Goal: Information Seeking & Learning: Learn about a topic

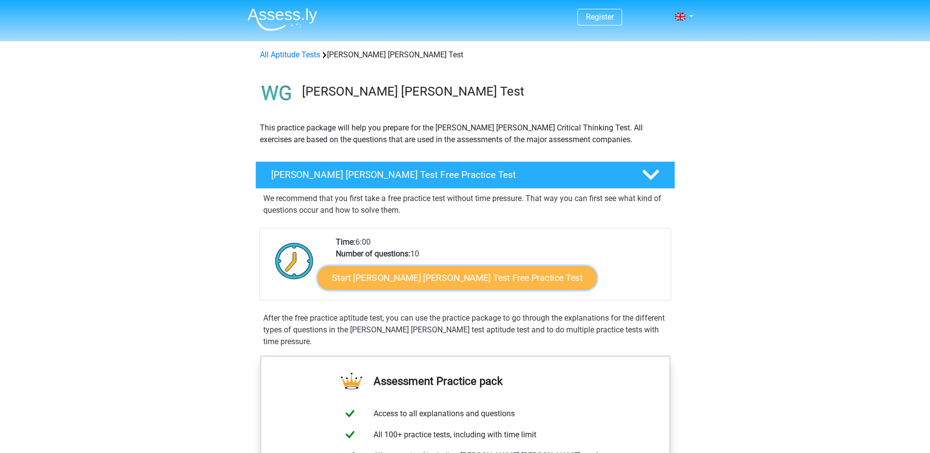
click at [358, 281] on link "Start Watson Glaser Test Free Practice Test" at bounding box center [457, 278] width 279 height 24
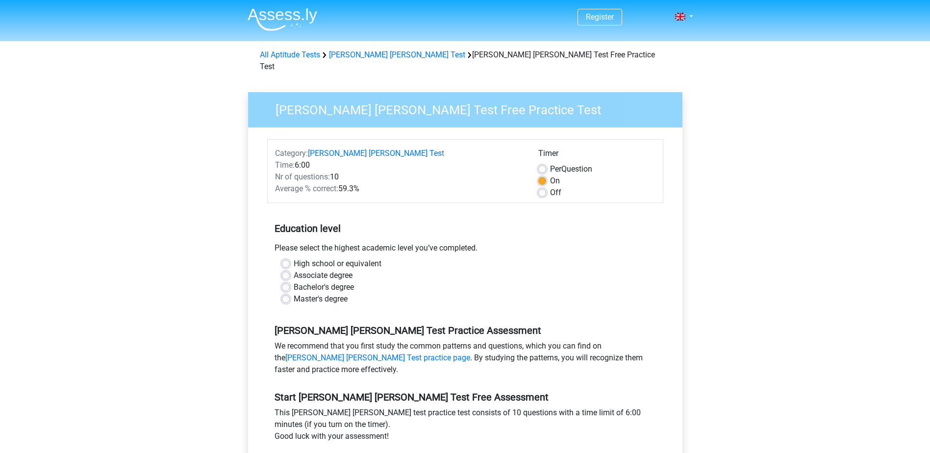
click at [316, 270] on label "Associate degree" at bounding box center [323, 276] width 59 height 12
click at [290, 270] on input "Associate degree" at bounding box center [286, 275] width 8 height 10
radio input "true"
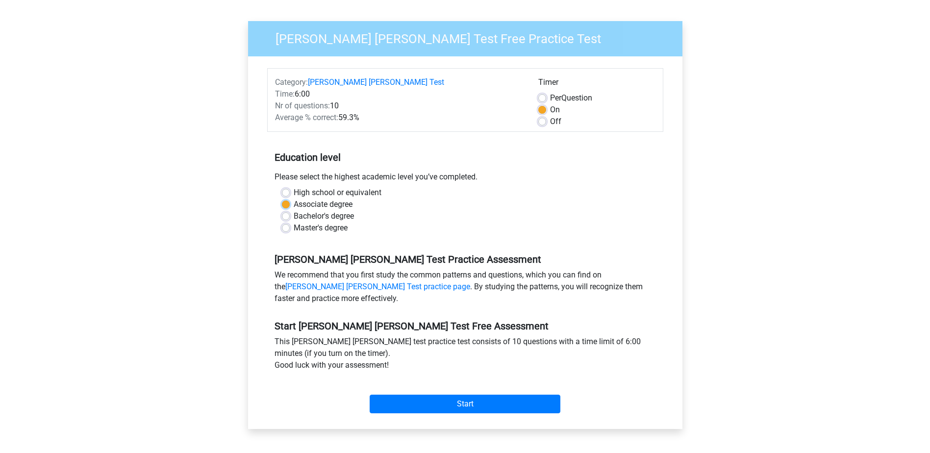
scroll to position [98, 0]
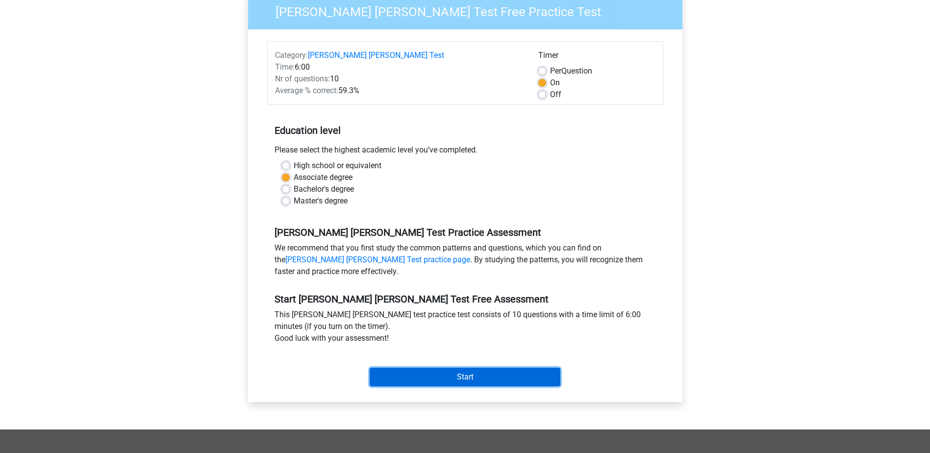
click at [480, 368] on input "Start" at bounding box center [465, 377] width 191 height 19
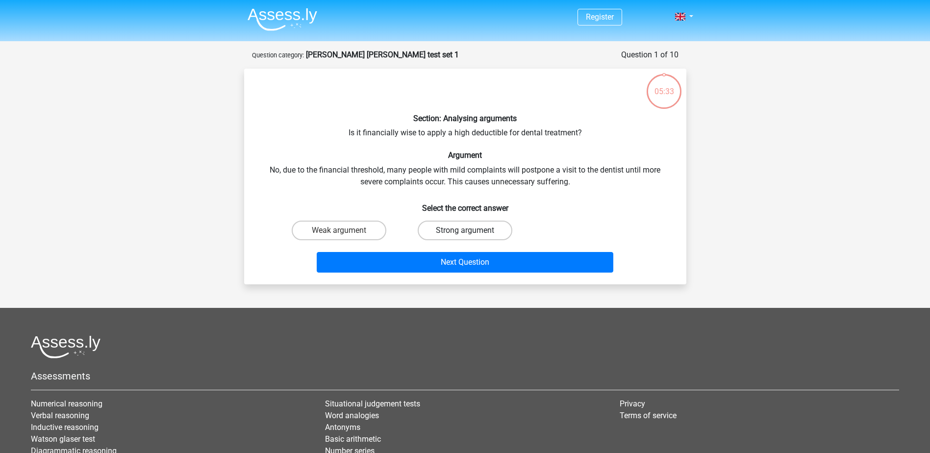
click at [471, 228] on label "Strong argument" at bounding box center [465, 231] width 95 height 20
click at [471, 230] on input "Strong argument" at bounding box center [468, 233] width 6 height 6
radio input "true"
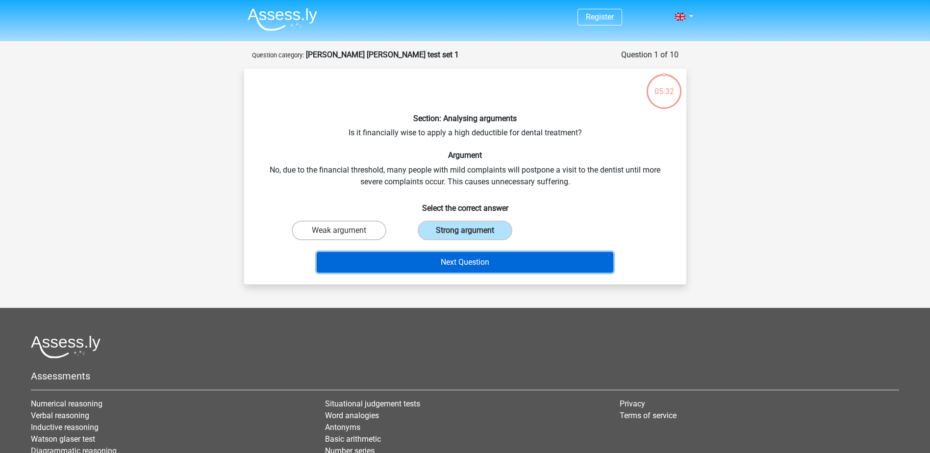
click at [491, 269] on button "Next Question" at bounding box center [465, 262] width 297 height 21
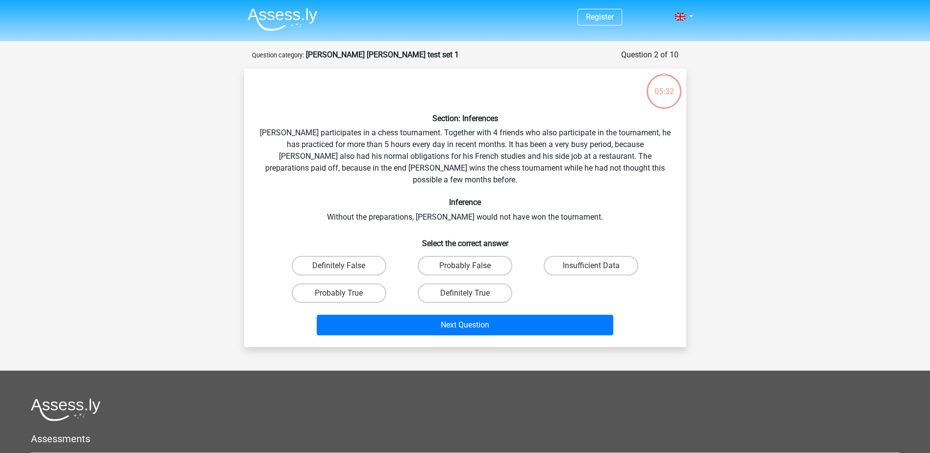
scroll to position [49, 0]
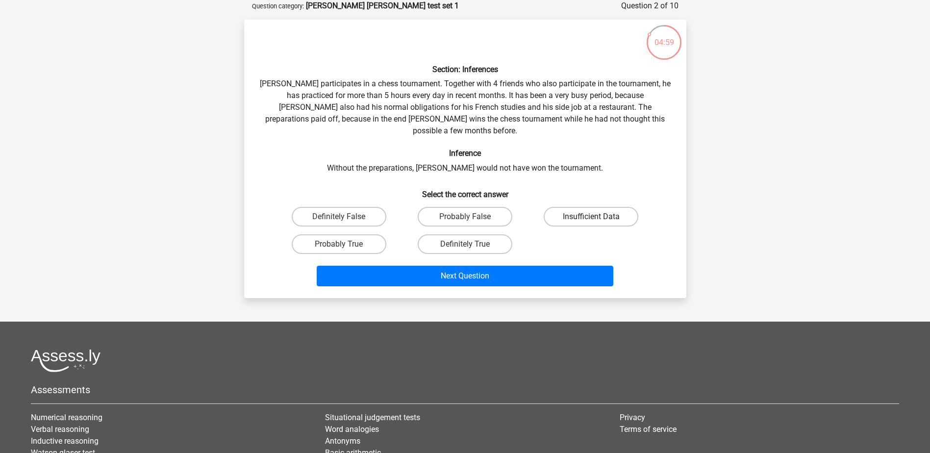
click at [592, 207] on label "Insufficient Data" at bounding box center [591, 217] width 95 height 20
click at [592, 217] on input "Insufficient Data" at bounding box center [594, 220] width 6 height 6
radio input "true"
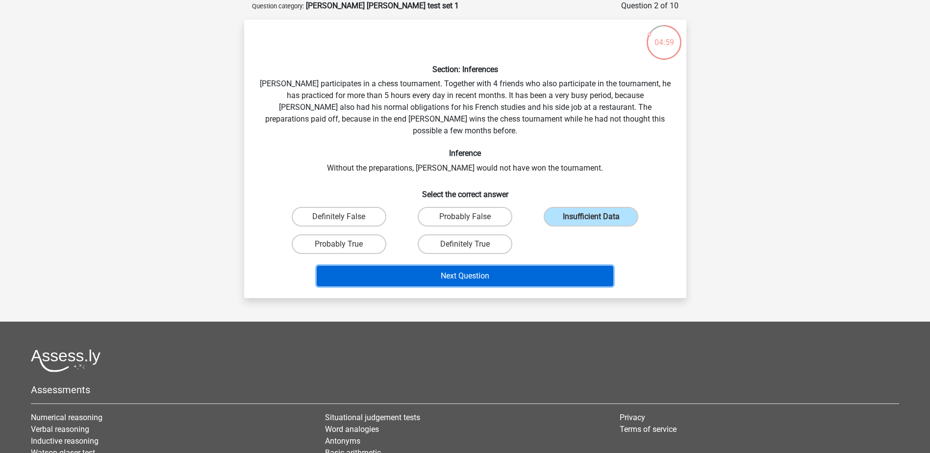
click at [562, 266] on button "Next Question" at bounding box center [465, 276] width 297 height 21
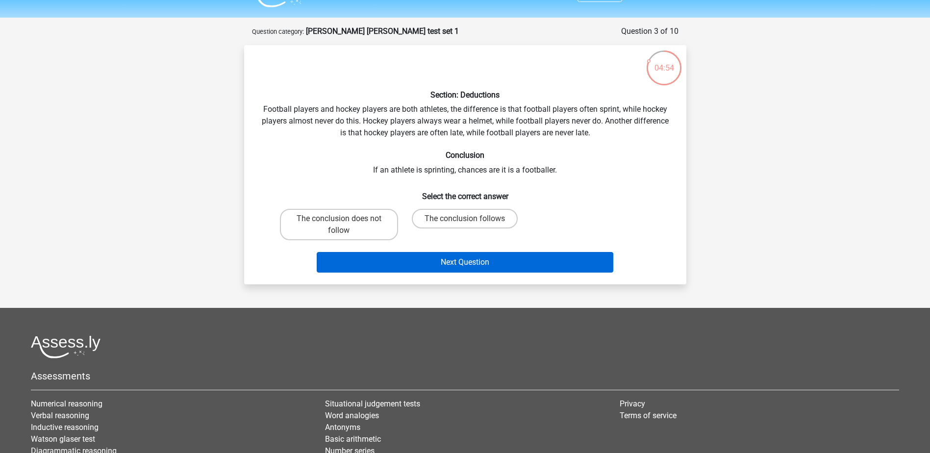
scroll to position [0, 0]
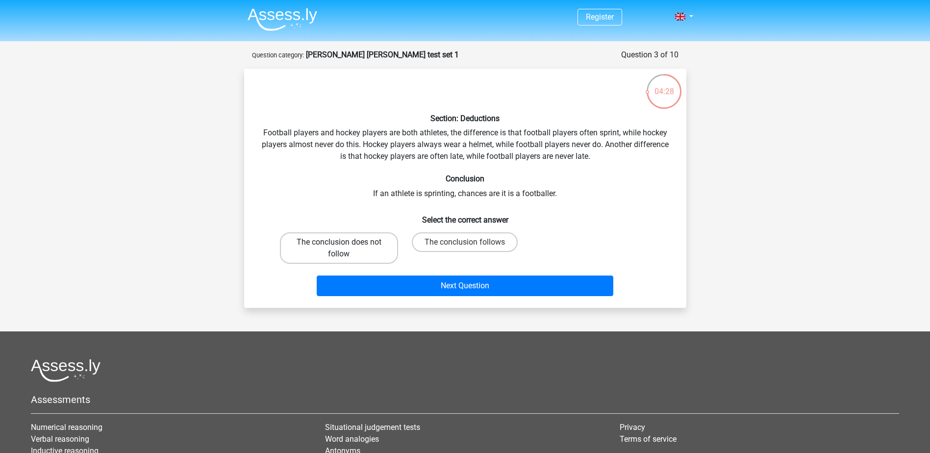
click at [359, 252] on label "The conclusion does not follow" at bounding box center [339, 247] width 118 height 31
click at [345, 249] on input "The conclusion does not follow" at bounding box center [342, 245] width 6 height 6
radio input "true"
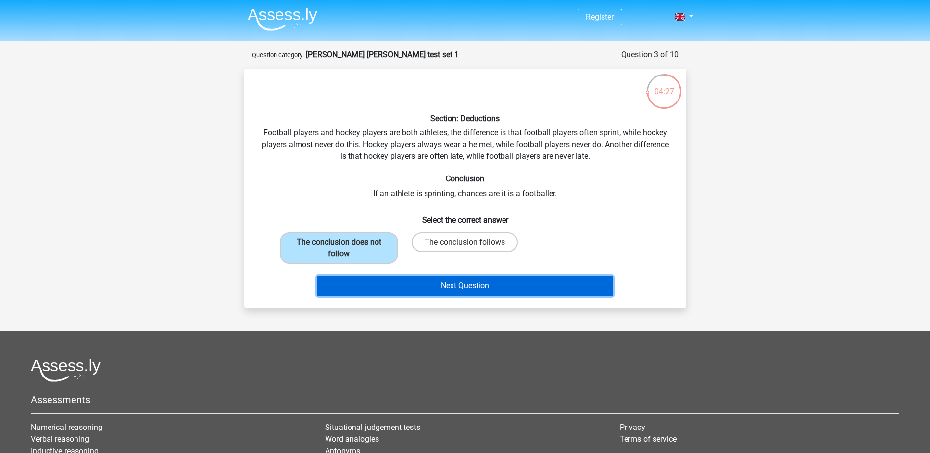
click at [425, 291] on button "Next Question" at bounding box center [465, 285] width 297 height 21
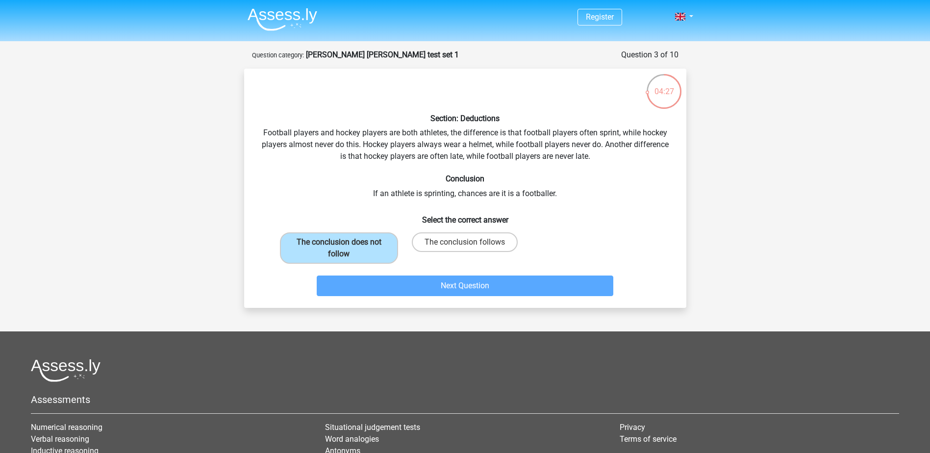
scroll to position [49, 0]
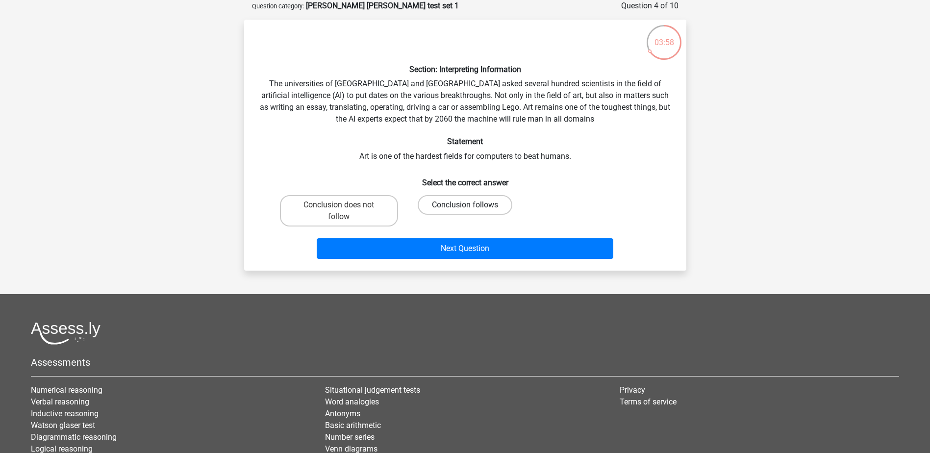
click at [449, 200] on label "Conclusion follows" at bounding box center [465, 205] width 95 height 20
click at [465, 205] on input "Conclusion follows" at bounding box center [468, 208] width 6 height 6
radio input "true"
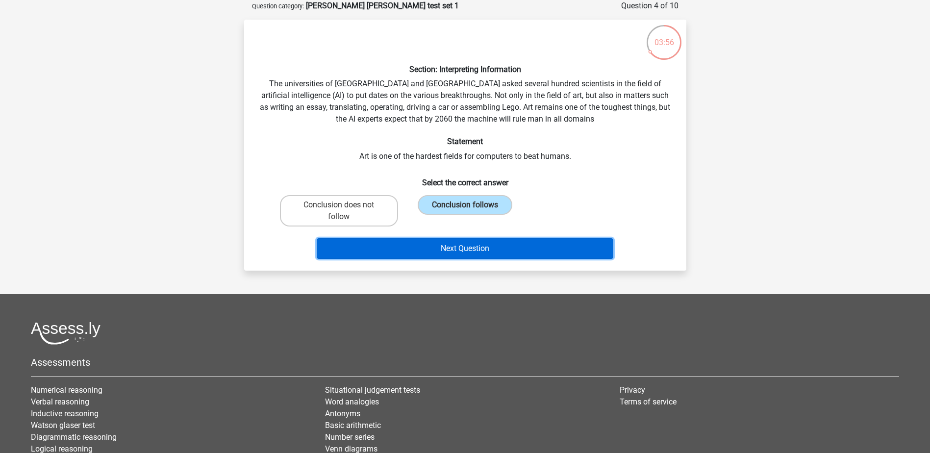
click at [463, 251] on button "Next Question" at bounding box center [465, 248] width 297 height 21
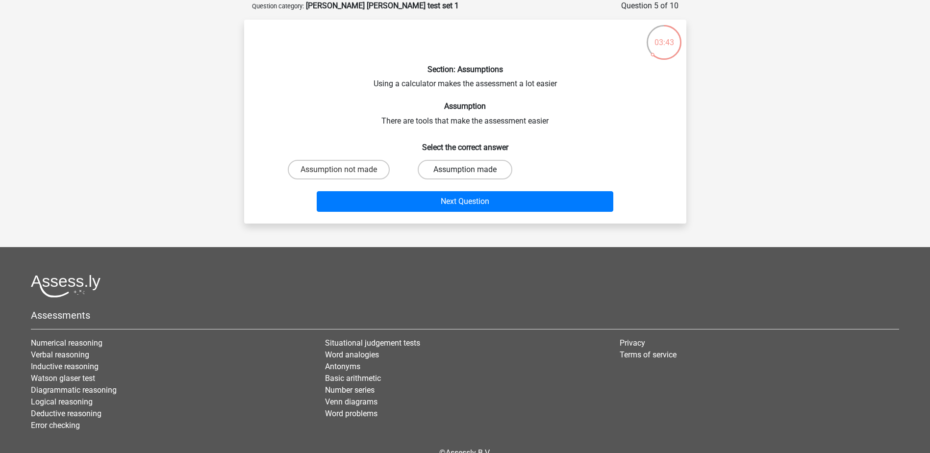
click at [452, 169] on label "Assumption made" at bounding box center [465, 170] width 95 height 20
click at [465, 170] on input "Assumption made" at bounding box center [468, 173] width 6 height 6
radio input "true"
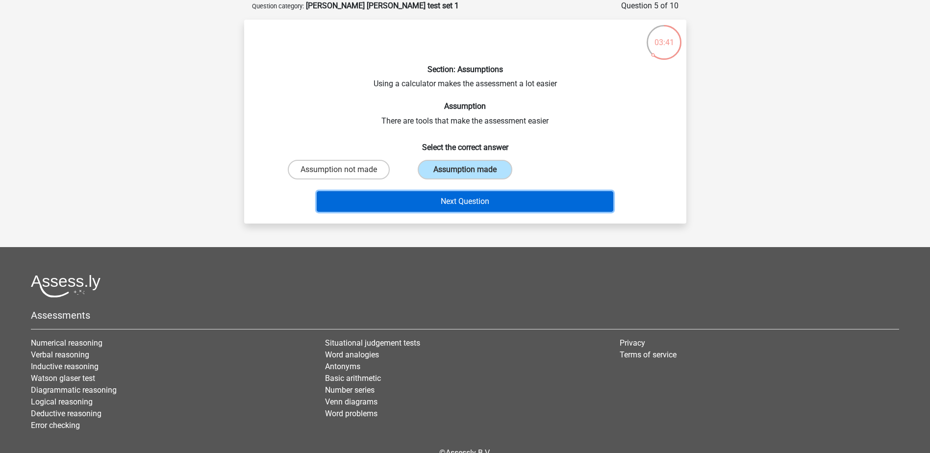
click at [441, 201] on button "Next Question" at bounding box center [465, 201] width 297 height 21
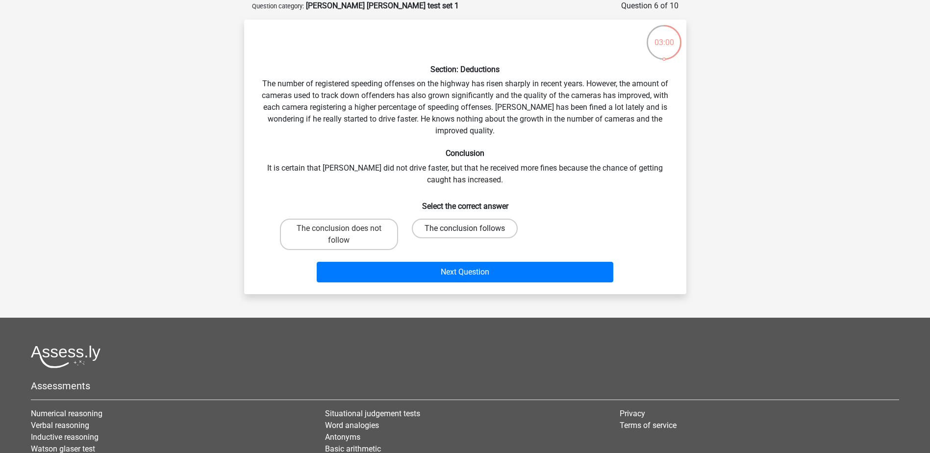
click at [454, 230] on label "The conclusion follows" at bounding box center [465, 229] width 106 height 20
click at [465, 230] on input "The conclusion follows" at bounding box center [468, 231] width 6 height 6
radio input "true"
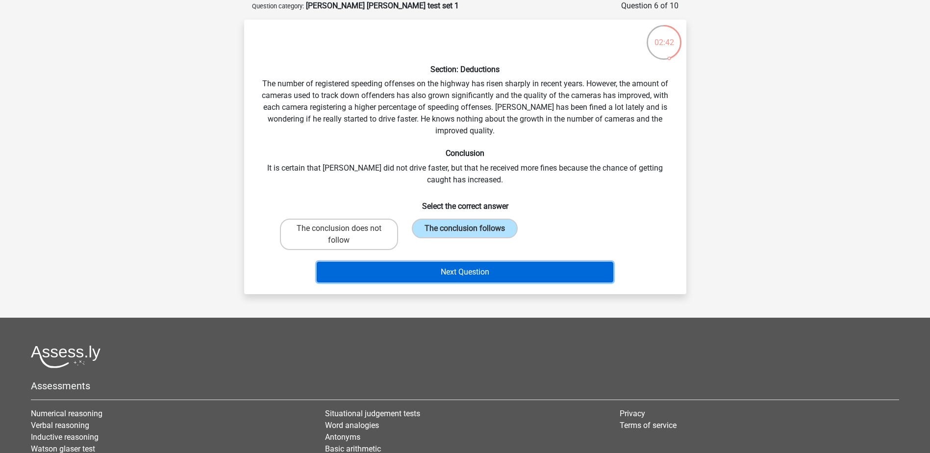
click at [449, 271] on button "Next Question" at bounding box center [465, 272] width 297 height 21
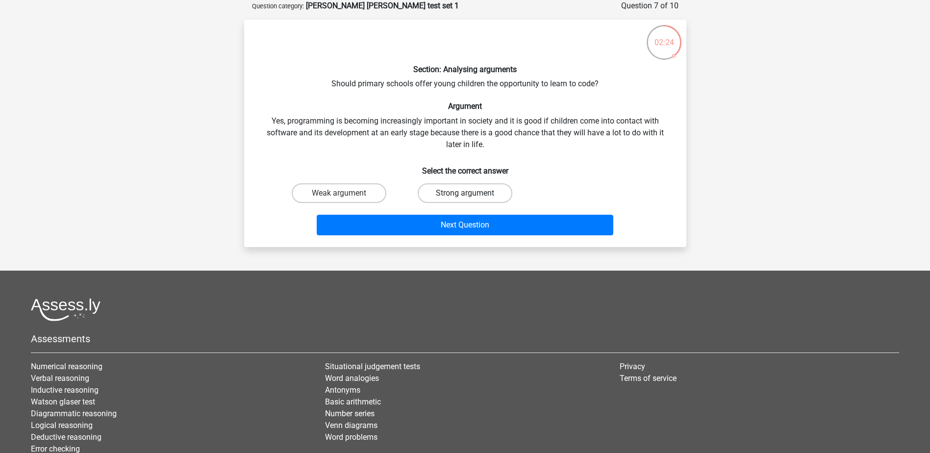
click at [478, 197] on label "Strong argument" at bounding box center [465, 193] width 95 height 20
click at [471, 197] on input "Strong argument" at bounding box center [468, 196] width 6 height 6
radio input "true"
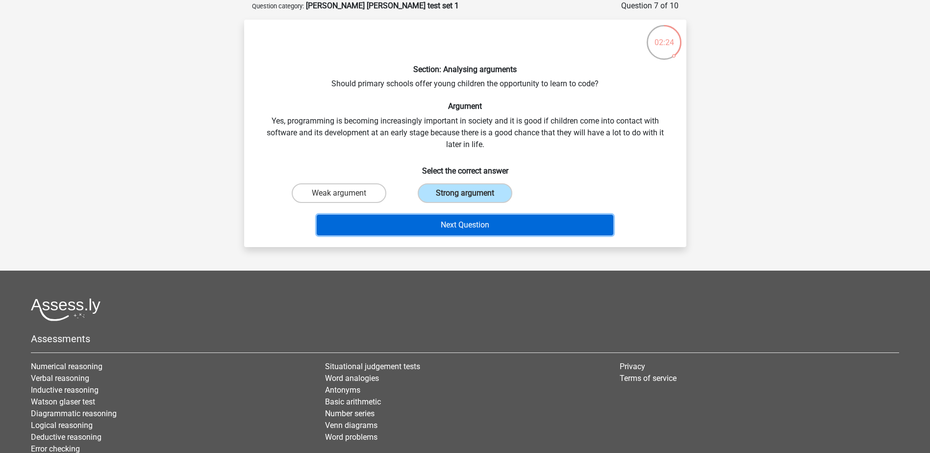
click at [480, 219] on button "Next Question" at bounding box center [465, 225] width 297 height 21
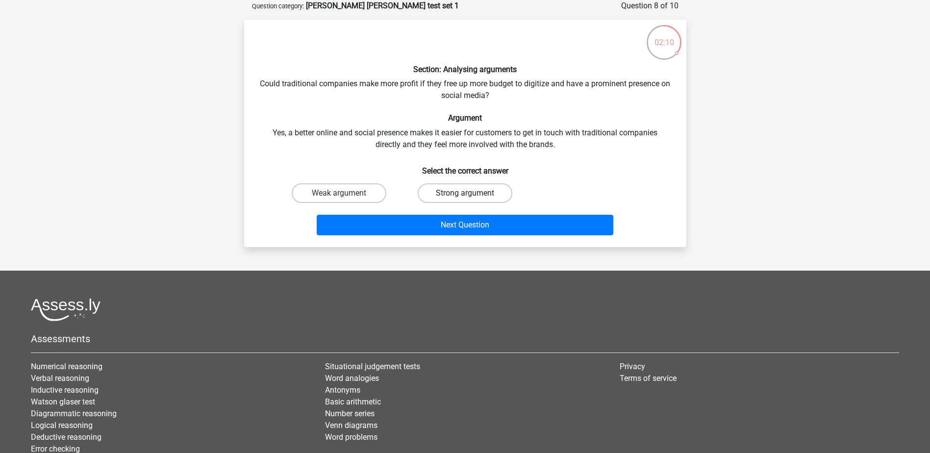
click at [454, 194] on label "Strong argument" at bounding box center [465, 193] width 95 height 20
click at [465, 194] on input "Strong argument" at bounding box center [468, 196] width 6 height 6
radio input "true"
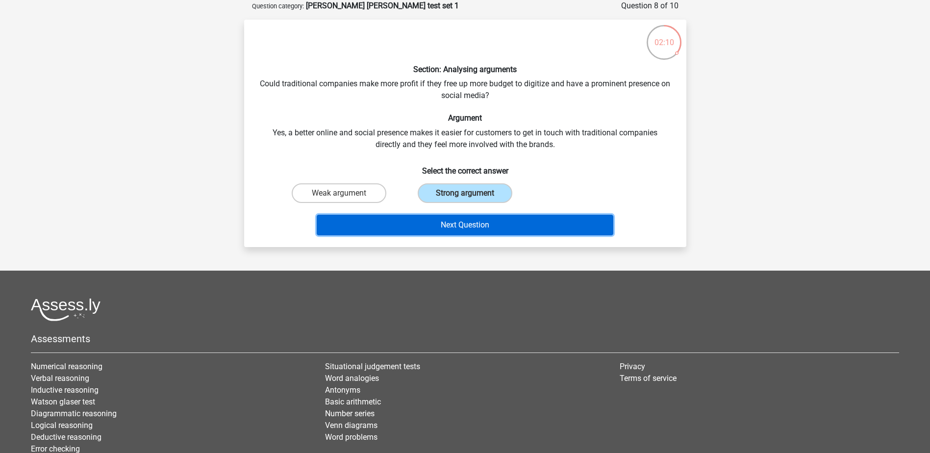
click at [452, 229] on button "Next Question" at bounding box center [465, 225] width 297 height 21
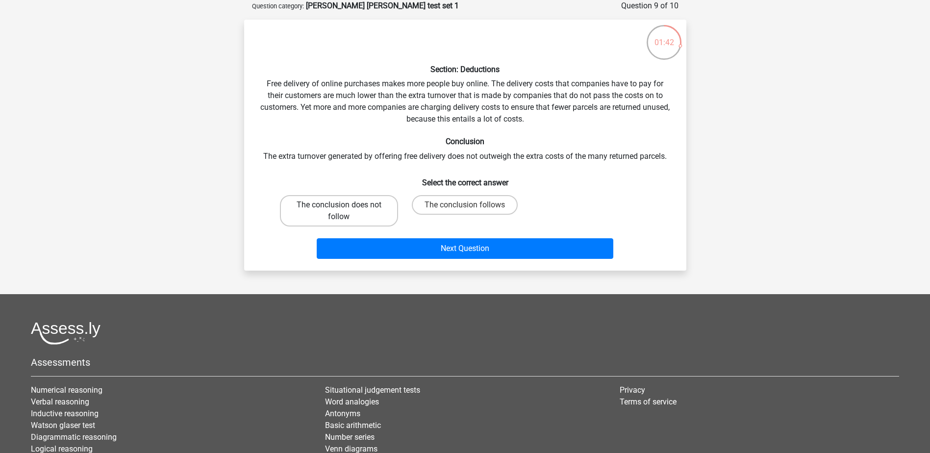
click at [363, 204] on label "The conclusion does not follow" at bounding box center [339, 210] width 118 height 31
click at [345, 205] on input "The conclusion does not follow" at bounding box center [342, 208] width 6 height 6
radio input "true"
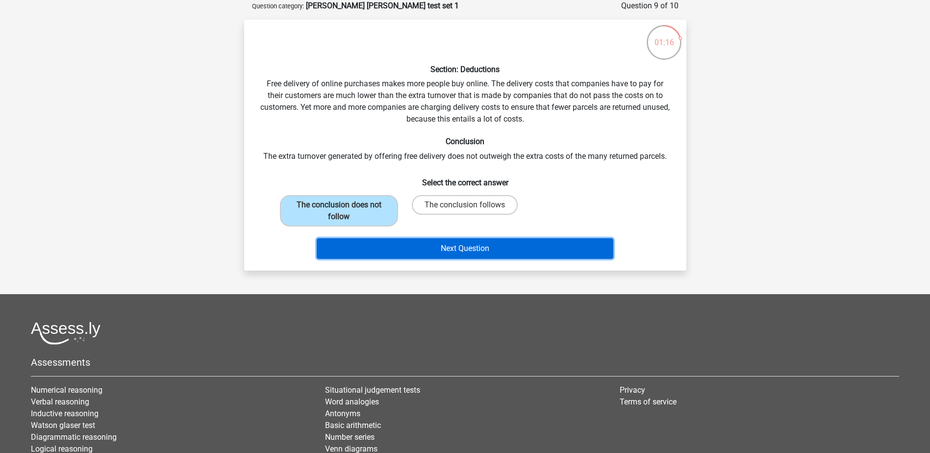
click at [418, 251] on button "Next Question" at bounding box center [465, 248] width 297 height 21
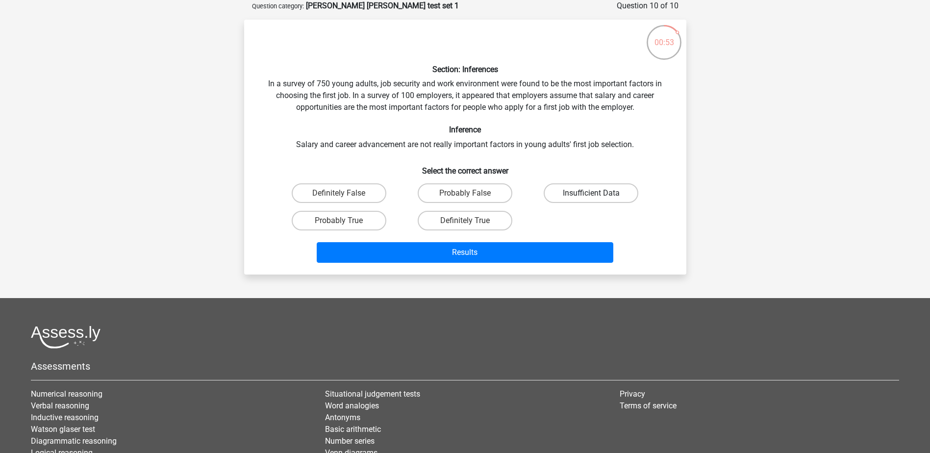
click at [578, 191] on label "Insufficient Data" at bounding box center [591, 193] width 95 height 20
click at [591, 193] on input "Insufficient Data" at bounding box center [594, 196] width 6 height 6
radio input "true"
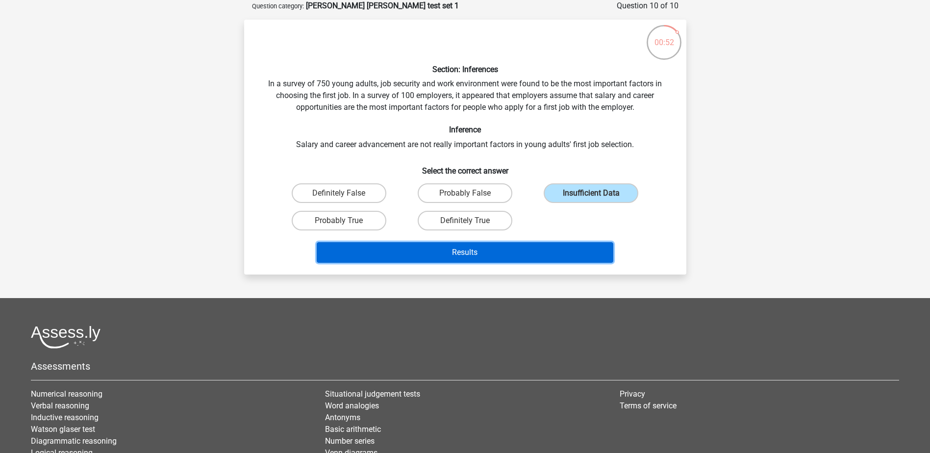
click at [552, 249] on button "Results" at bounding box center [465, 252] width 297 height 21
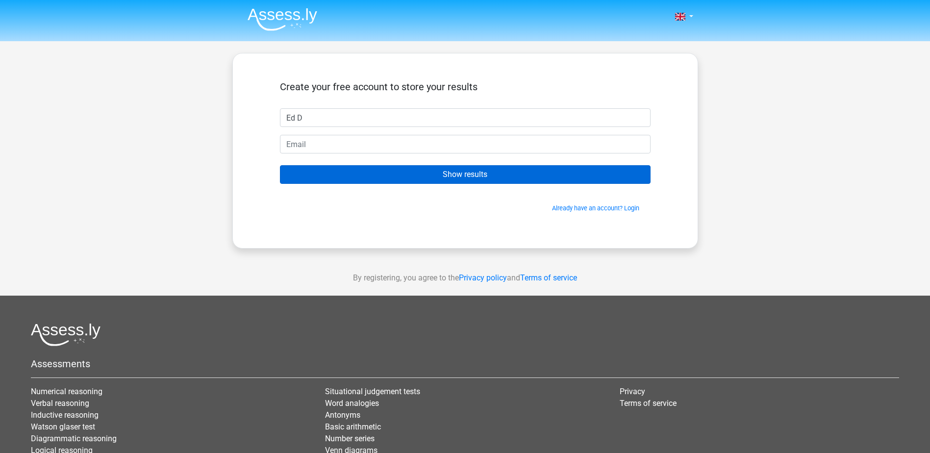
type input "Ed D"
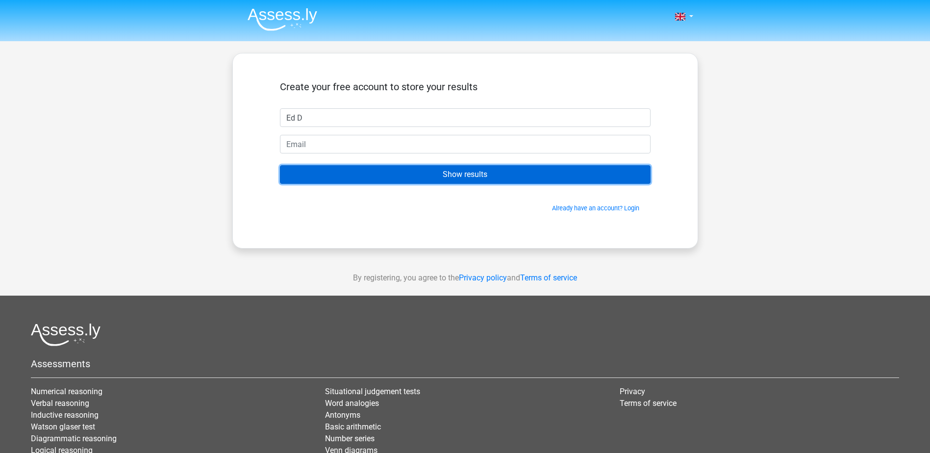
click at [512, 177] on input "Show results" at bounding box center [465, 174] width 371 height 19
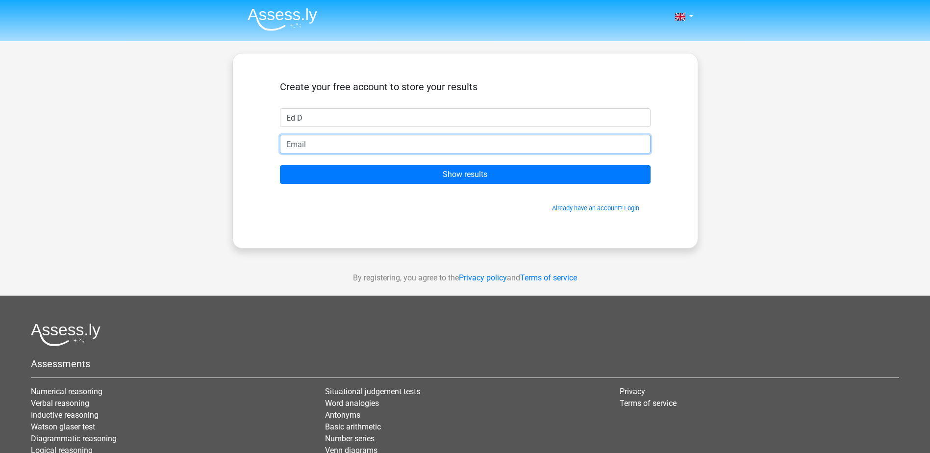
click at [319, 145] on input "email" at bounding box center [465, 144] width 371 height 19
type input "[EMAIL_ADDRESS][DOMAIN_NAME]"
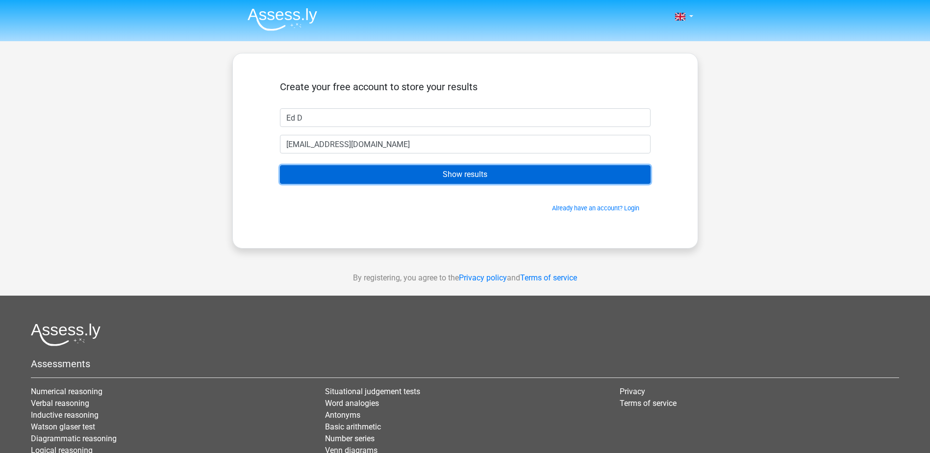
click at [440, 170] on input "Show results" at bounding box center [465, 174] width 371 height 19
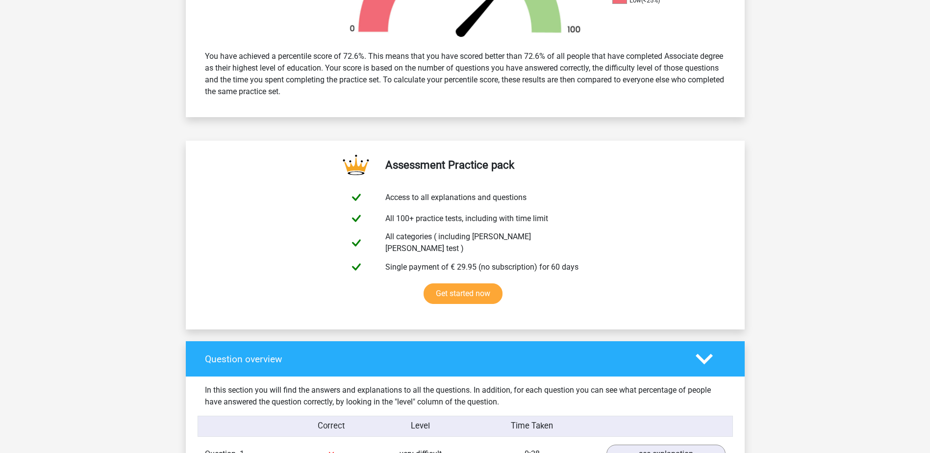
scroll to position [686, 0]
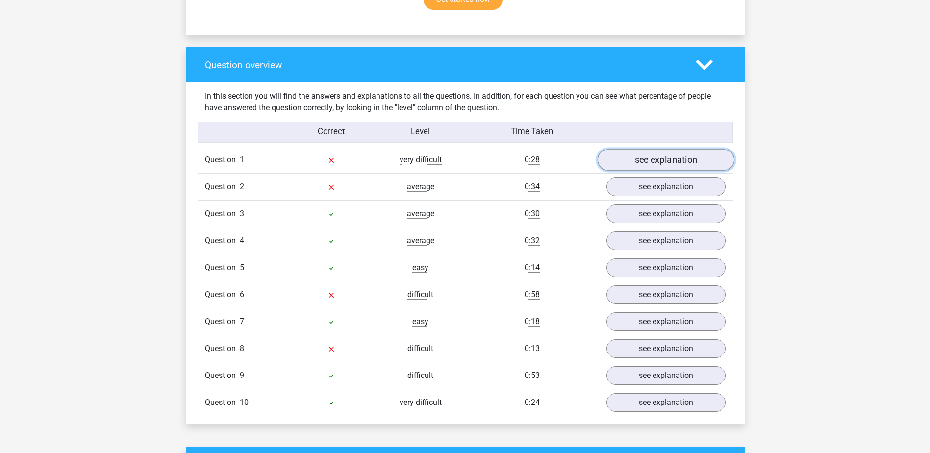
click at [655, 155] on link "see explanation" at bounding box center [665, 161] width 137 height 22
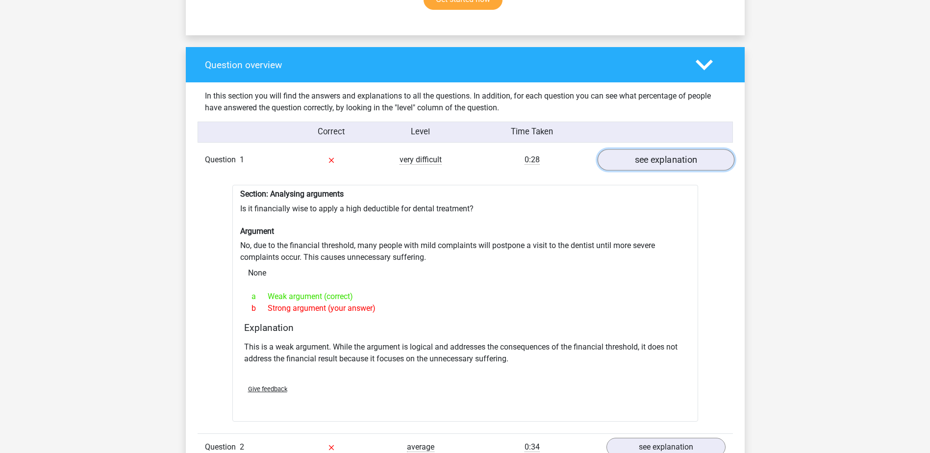
click at [612, 157] on link "see explanation" at bounding box center [665, 161] width 137 height 22
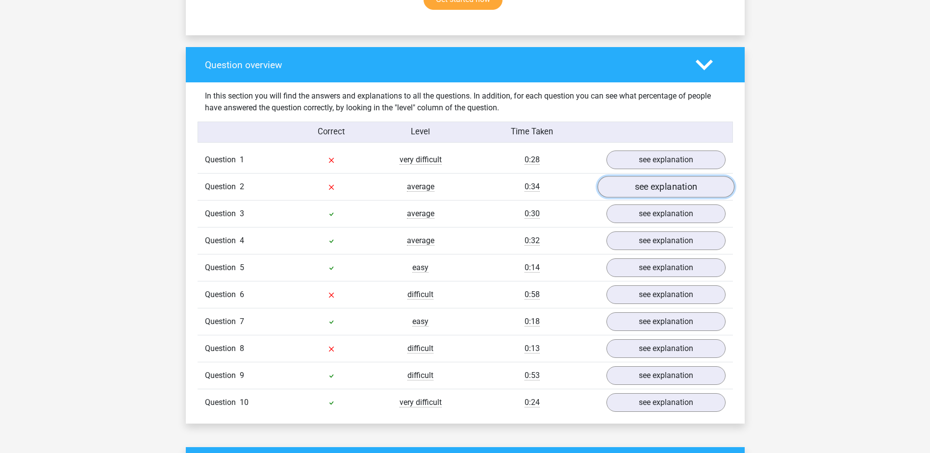
click at [665, 182] on link "see explanation" at bounding box center [665, 187] width 137 height 22
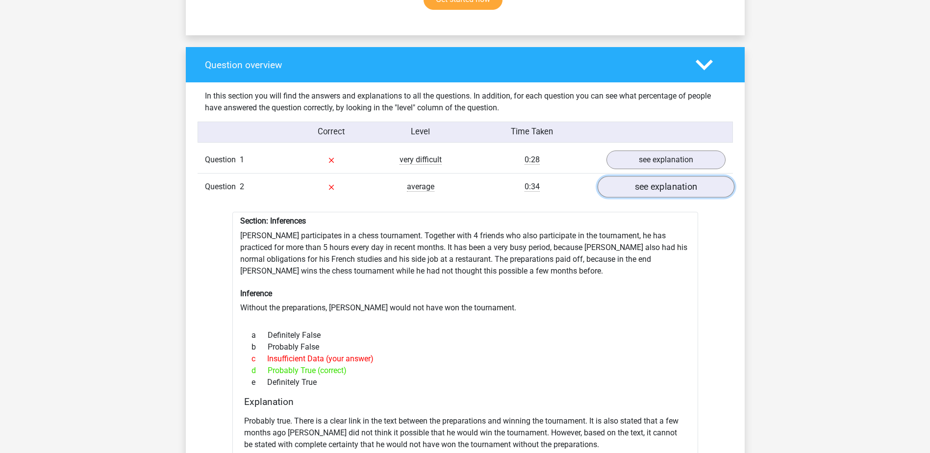
click at [665, 182] on link "see explanation" at bounding box center [665, 187] width 137 height 22
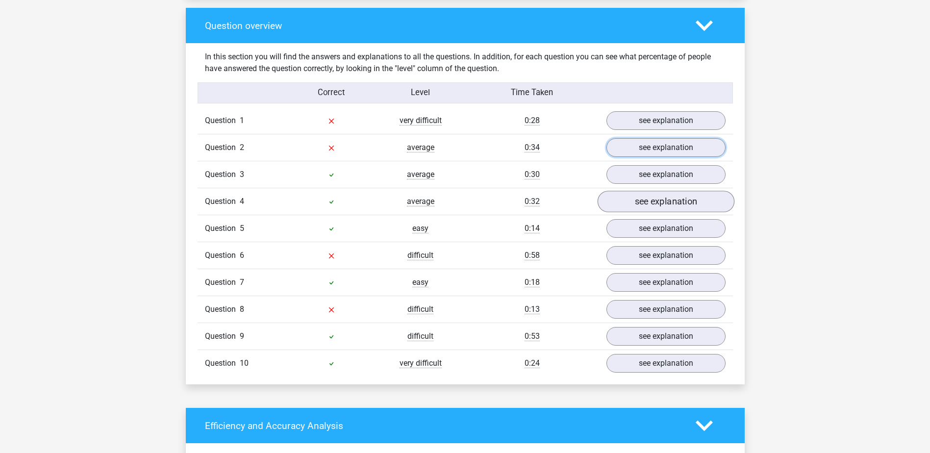
scroll to position [735, 0]
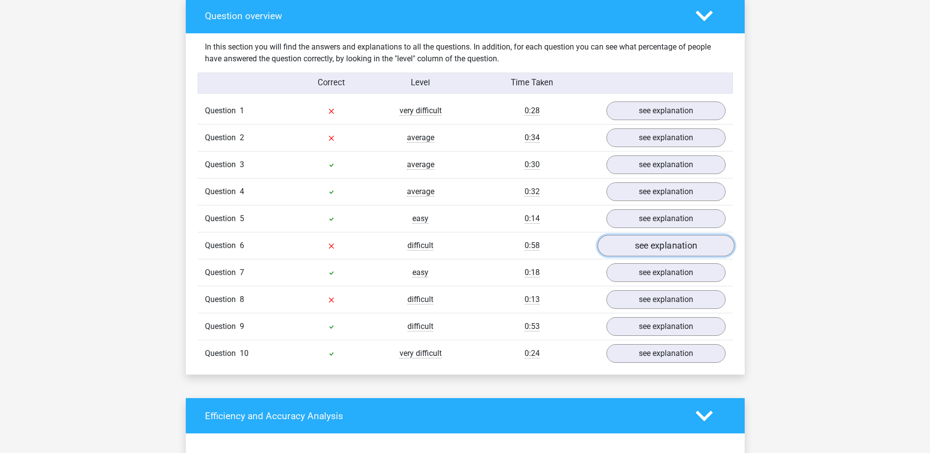
click at [639, 246] on link "see explanation" at bounding box center [665, 246] width 137 height 22
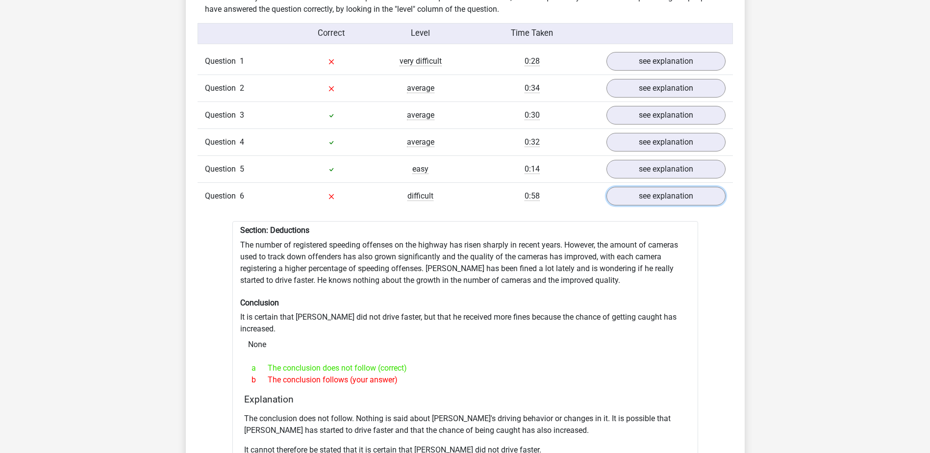
scroll to position [882, 0]
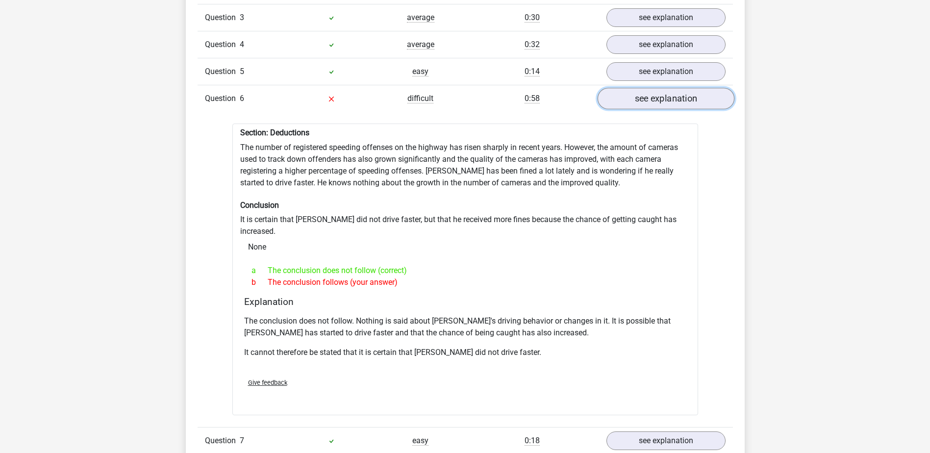
click at [633, 99] on link "see explanation" at bounding box center [665, 99] width 137 height 22
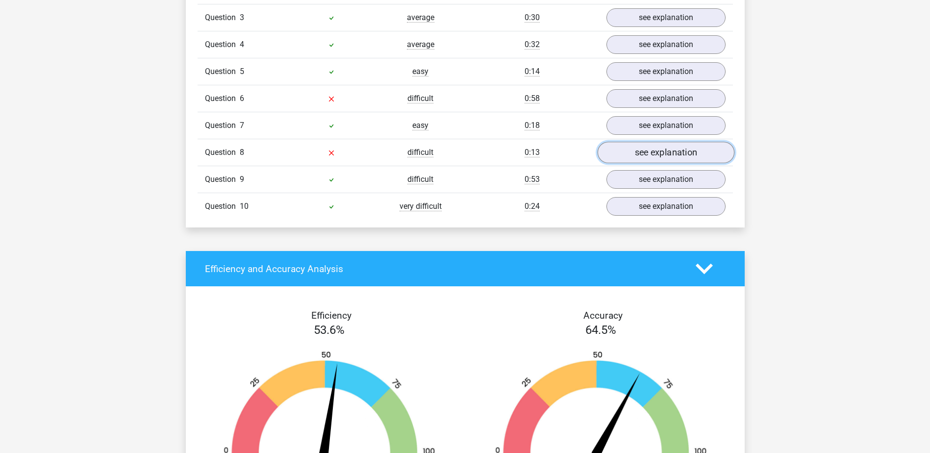
click at [666, 147] on link "see explanation" at bounding box center [665, 153] width 137 height 22
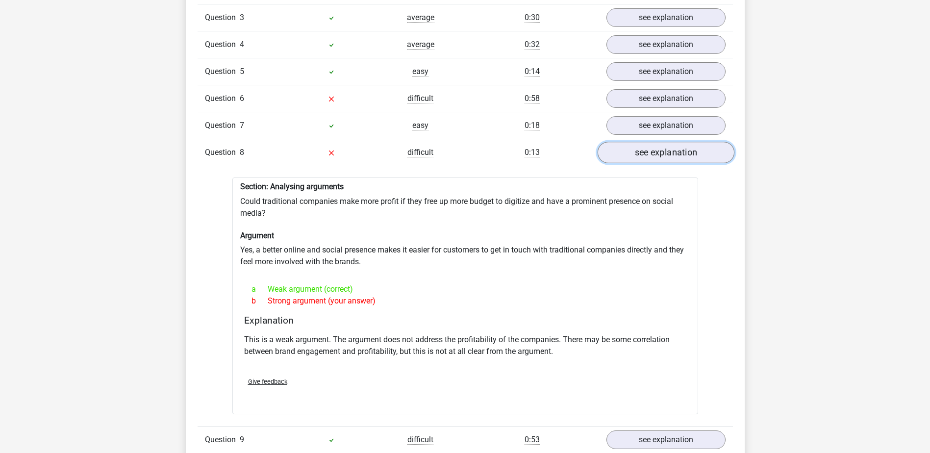
click at [637, 149] on link "see explanation" at bounding box center [665, 153] width 137 height 22
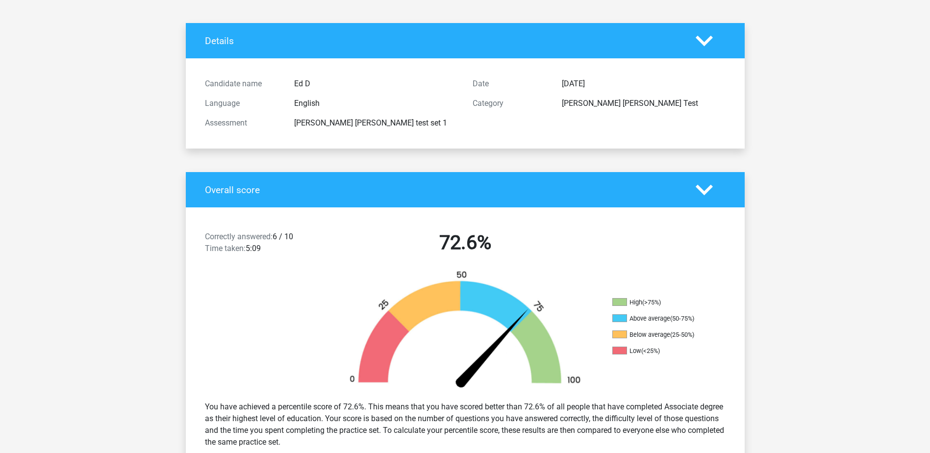
scroll to position [0, 0]
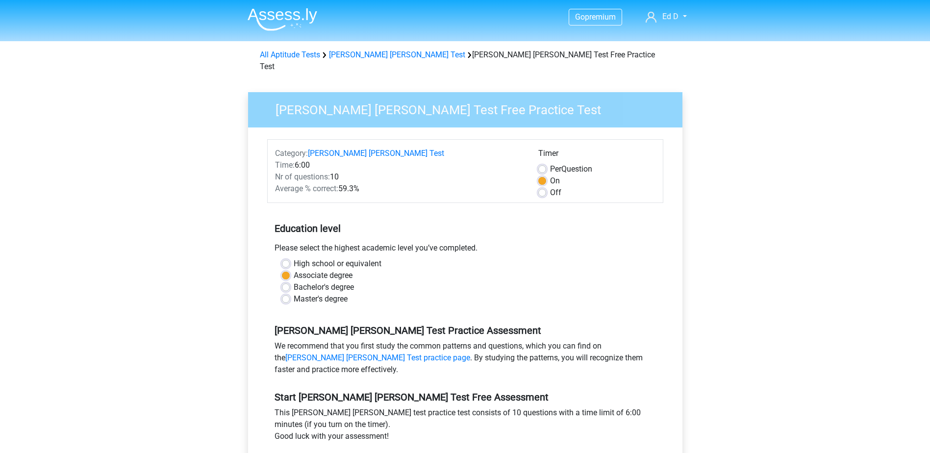
click at [210, 347] on div "Go premium Ed D [EMAIL_ADDRESS][DOMAIN_NAME]" at bounding box center [465, 393] width 930 height 786
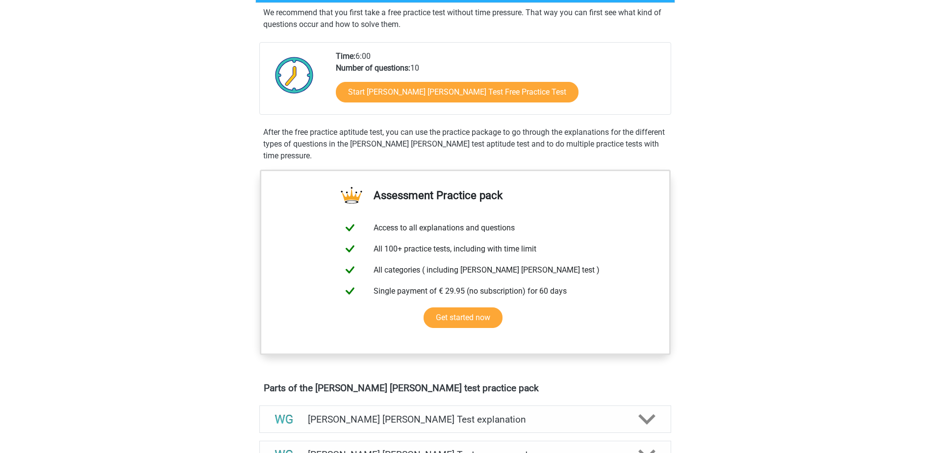
scroll to position [147, 0]
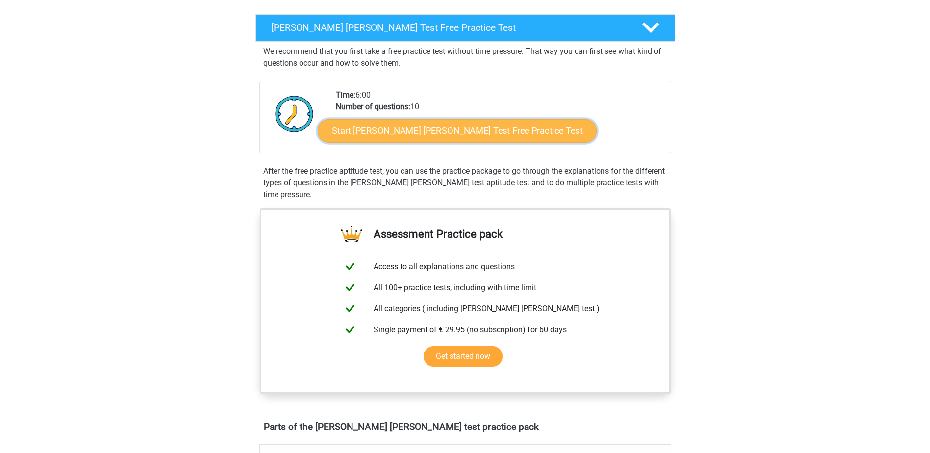
click at [457, 139] on link "Start Watson Glaser Test Free Practice Test" at bounding box center [457, 131] width 279 height 24
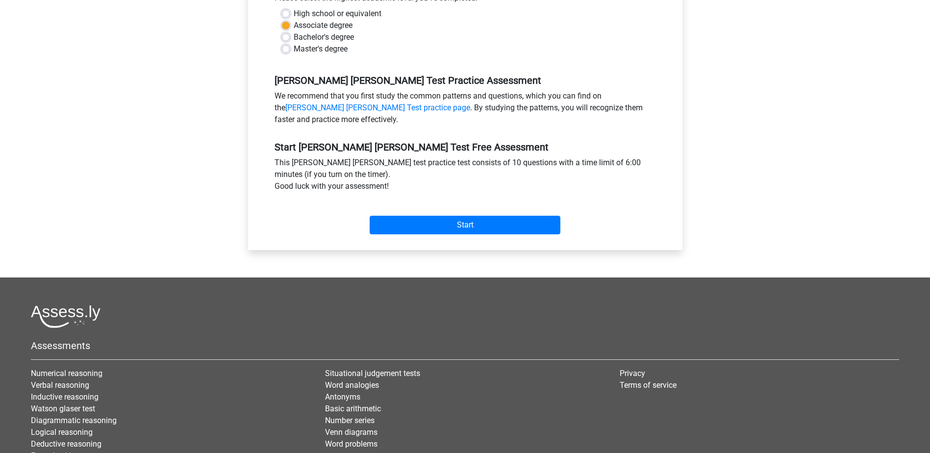
scroll to position [322, 0]
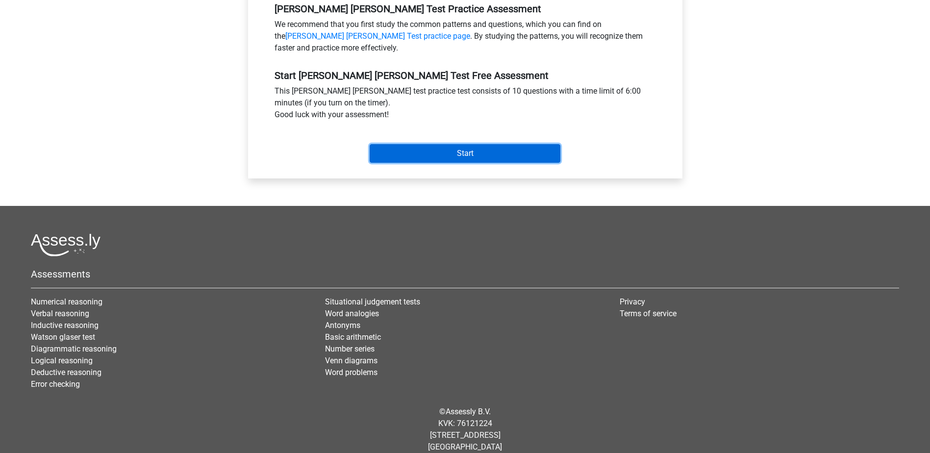
click at [457, 144] on input "Start" at bounding box center [465, 153] width 191 height 19
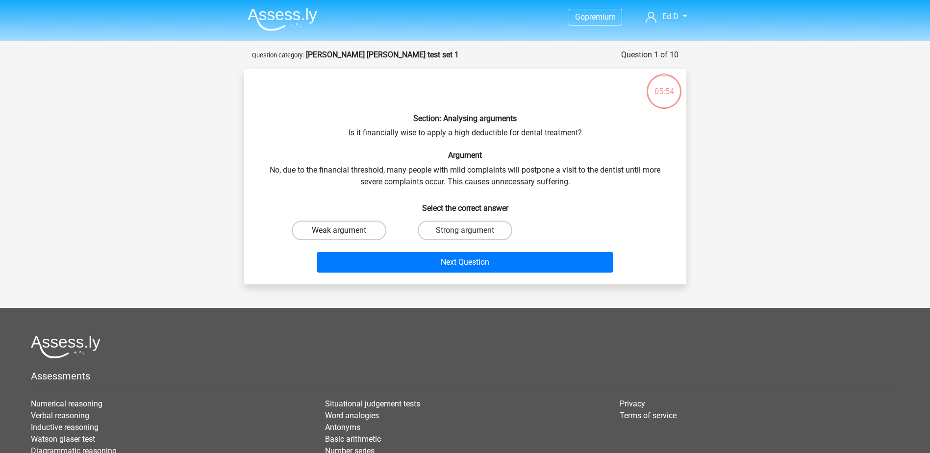
click at [337, 231] on label "Weak argument" at bounding box center [339, 231] width 95 height 20
click at [339, 231] on input "Weak argument" at bounding box center [342, 233] width 6 height 6
radio input "true"
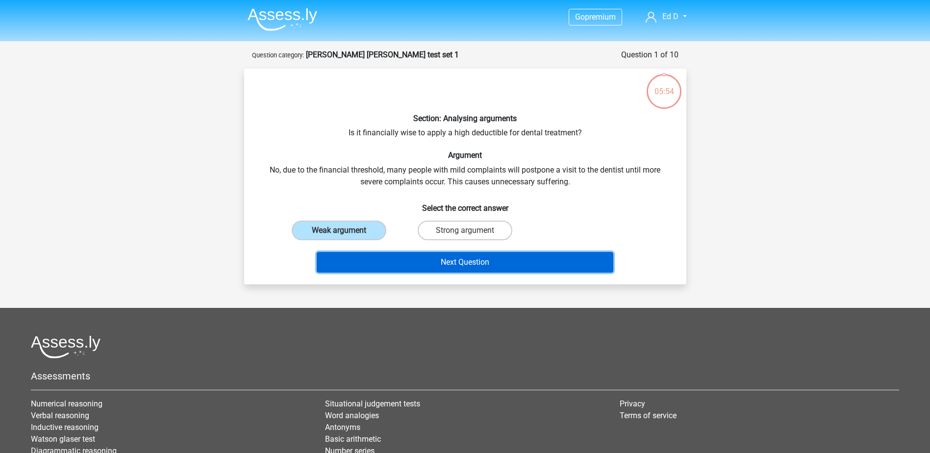
click at [376, 261] on button "Next Question" at bounding box center [465, 262] width 297 height 21
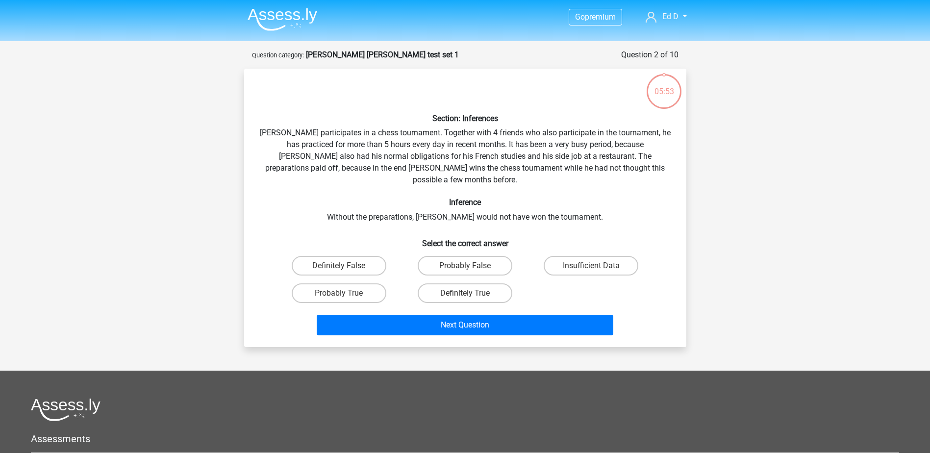
scroll to position [49, 0]
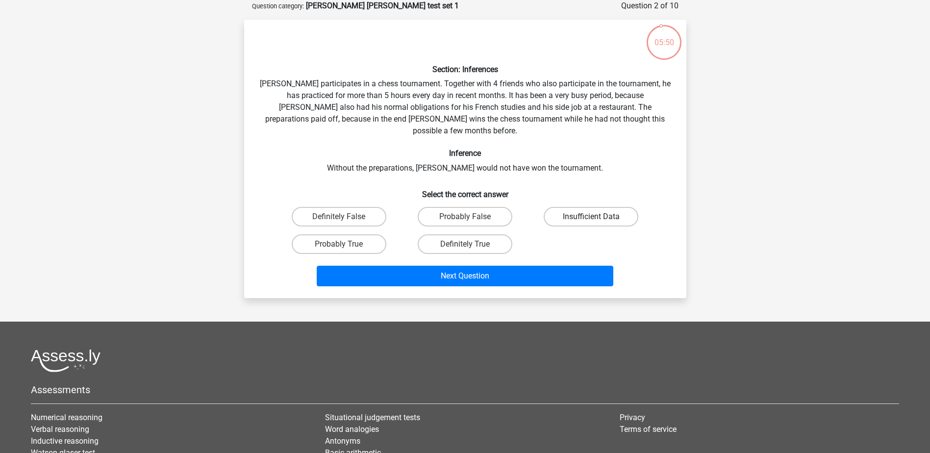
click at [621, 209] on label "Insufficient Data" at bounding box center [591, 217] width 95 height 20
click at [598, 217] on input "Insufficient Data" at bounding box center [594, 220] width 6 height 6
radio input "true"
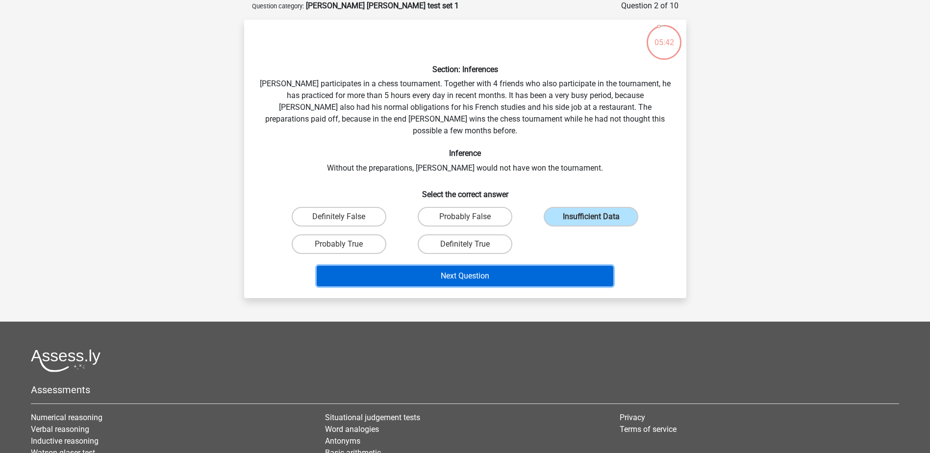
click at [464, 266] on button "Next Question" at bounding box center [465, 276] width 297 height 21
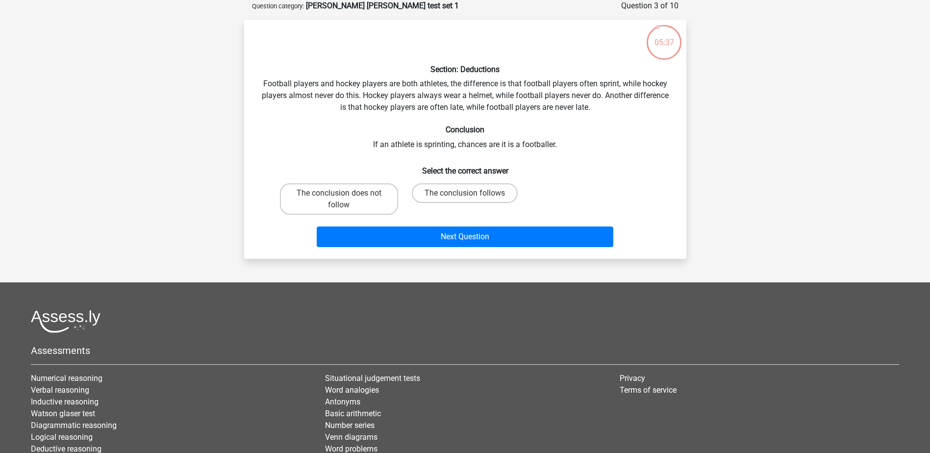
click at [344, 196] on input "The conclusion does not follow" at bounding box center [342, 196] width 6 height 6
radio input "true"
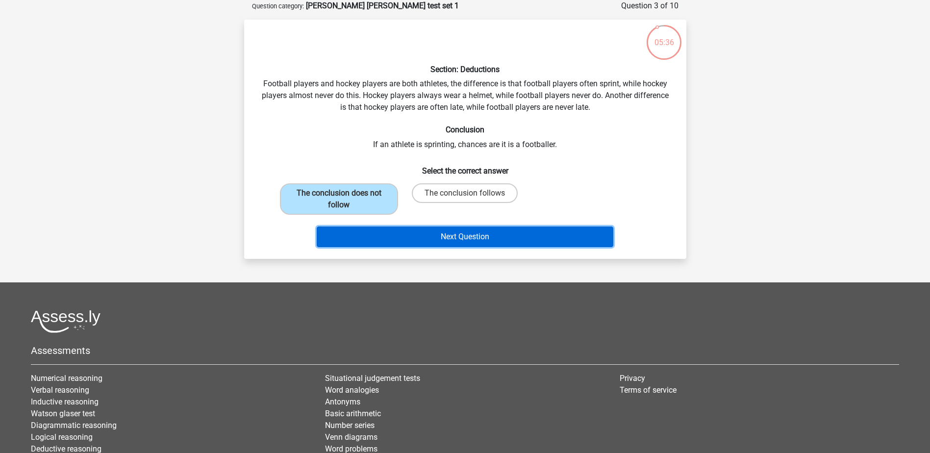
click at [431, 236] on button "Next Question" at bounding box center [465, 236] width 297 height 21
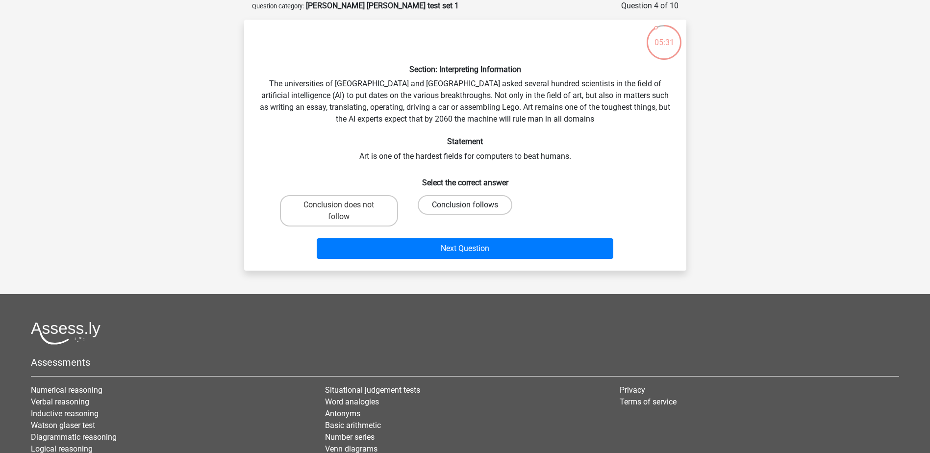
click at [469, 202] on label "Conclusion follows" at bounding box center [465, 205] width 95 height 20
click at [469, 205] on input "Conclusion follows" at bounding box center [468, 208] width 6 height 6
radio input "true"
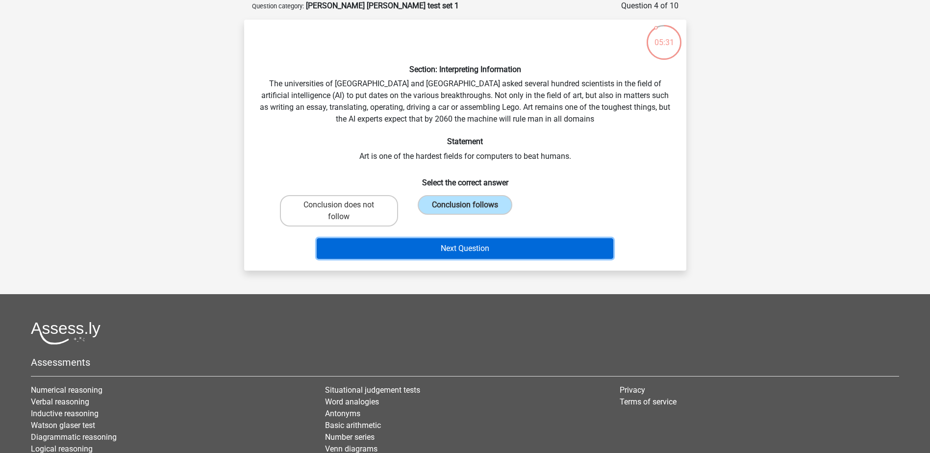
click at [476, 250] on button "Next Question" at bounding box center [465, 248] width 297 height 21
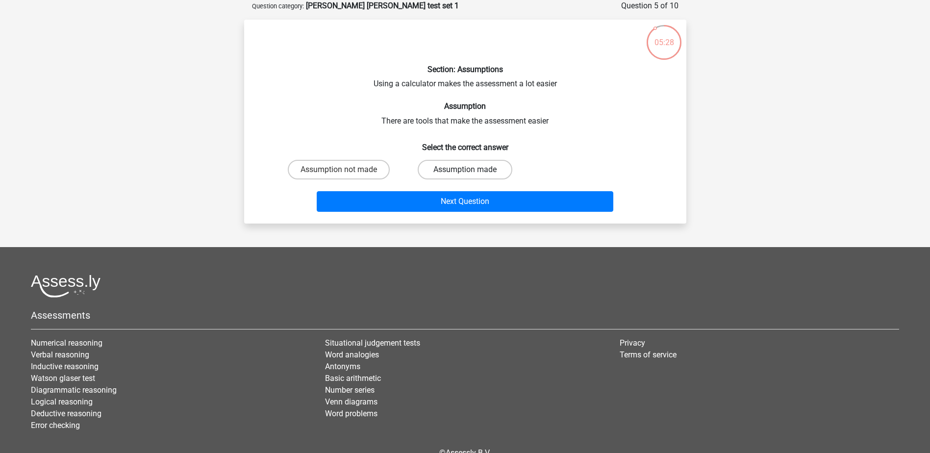
click at [444, 172] on label "Assumption made" at bounding box center [465, 170] width 95 height 20
click at [465, 172] on input "Assumption made" at bounding box center [468, 173] width 6 height 6
radio input "true"
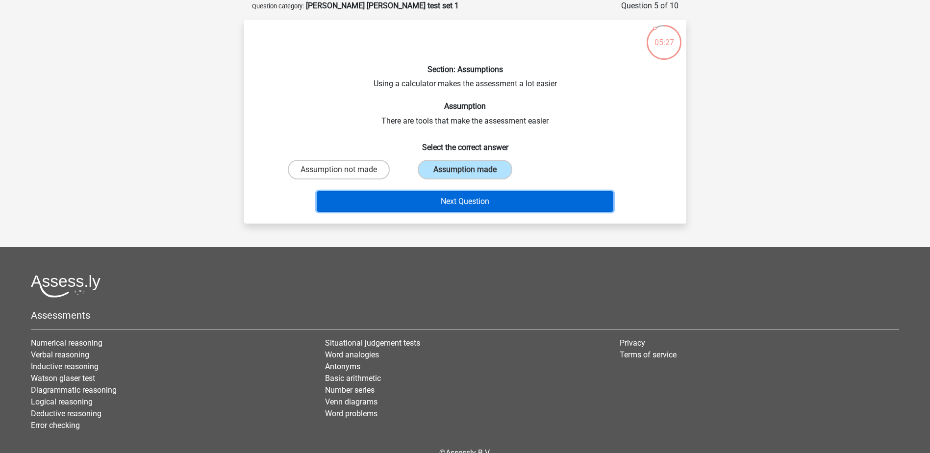
click at [443, 203] on button "Next Question" at bounding box center [465, 201] width 297 height 21
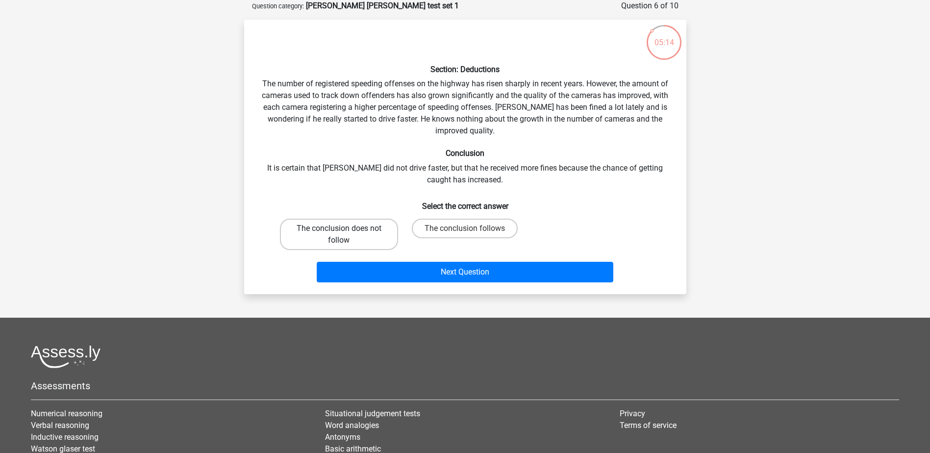
click at [371, 237] on label "The conclusion does not follow" at bounding box center [339, 234] width 118 height 31
click at [345, 235] on input "The conclusion does not follow" at bounding box center [342, 231] width 6 height 6
radio input "true"
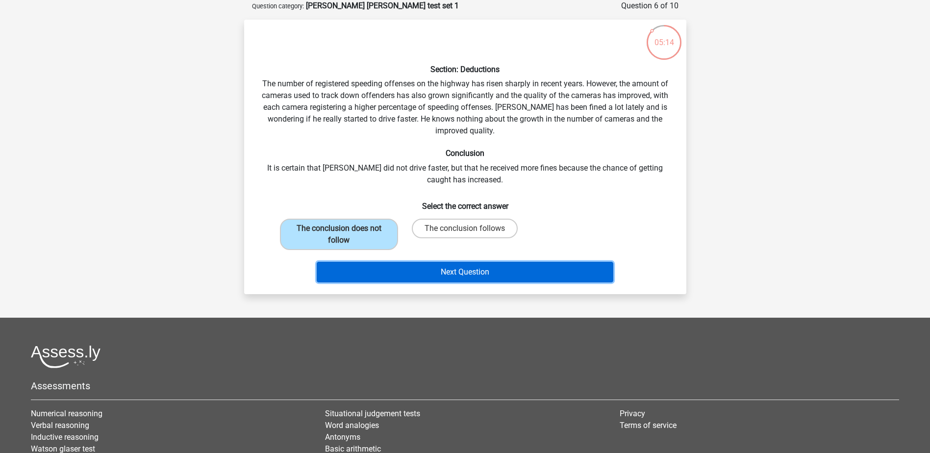
click at [502, 273] on button "Next Question" at bounding box center [465, 272] width 297 height 21
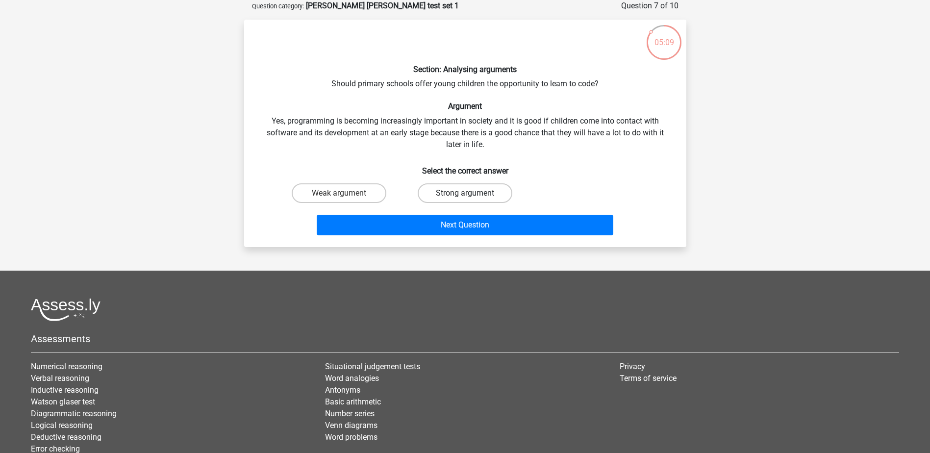
click at [449, 192] on label "Strong argument" at bounding box center [465, 193] width 95 height 20
click at [465, 193] on input "Strong argument" at bounding box center [468, 196] width 6 height 6
radio input "true"
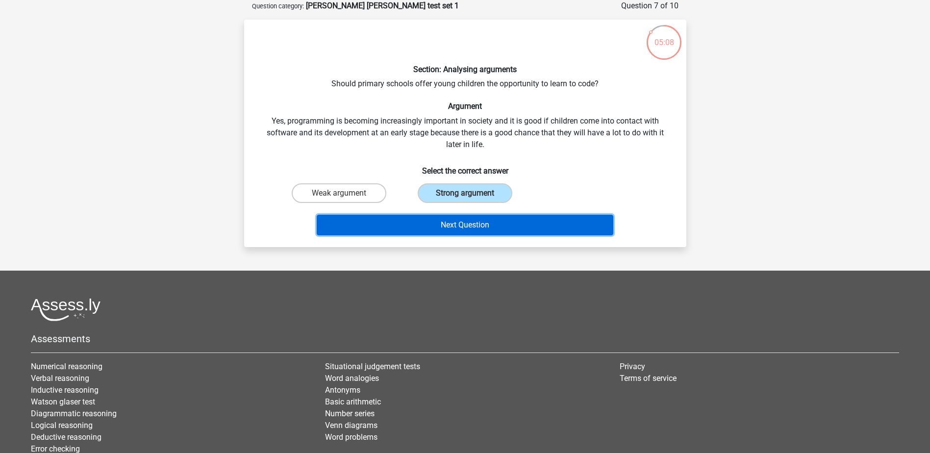
click at [447, 217] on button "Next Question" at bounding box center [465, 225] width 297 height 21
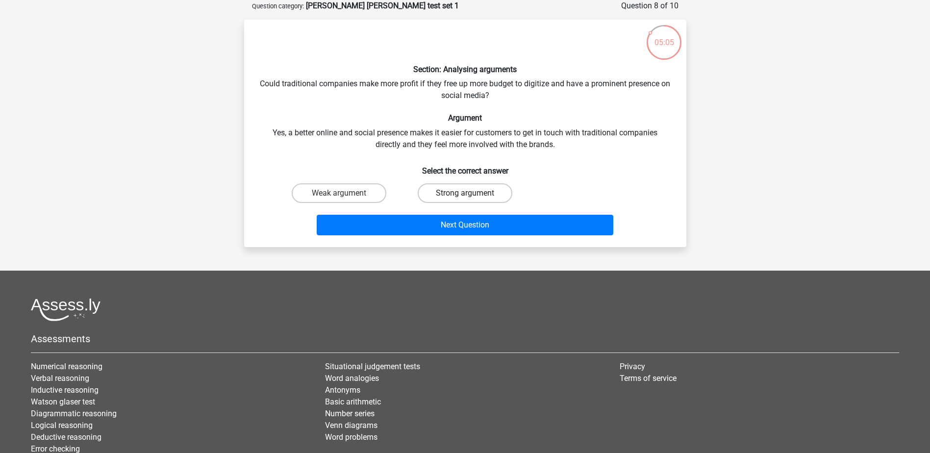
click at [450, 193] on label "Strong argument" at bounding box center [465, 193] width 95 height 20
click at [465, 193] on input "Strong argument" at bounding box center [468, 196] width 6 height 6
radio input "true"
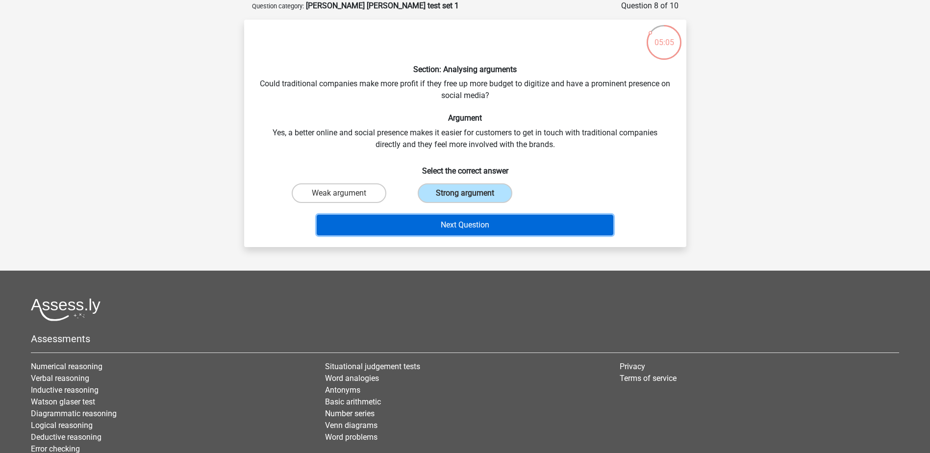
click at [449, 223] on button "Next Question" at bounding box center [465, 225] width 297 height 21
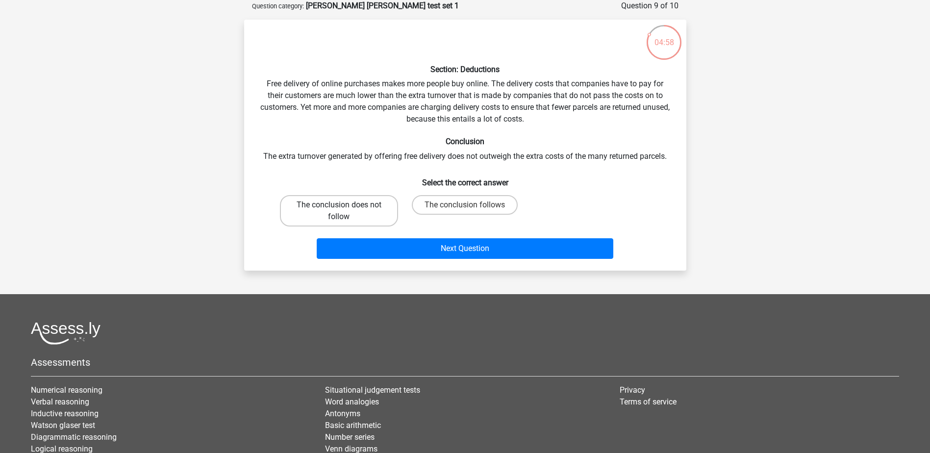
click at [366, 201] on label "The conclusion does not follow" at bounding box center [339, 210] width 118 height 31
click at [345, 205] on input "The conclusion does not follow" at bounding box center [342, 208] width 6 height 6
radio input "true"
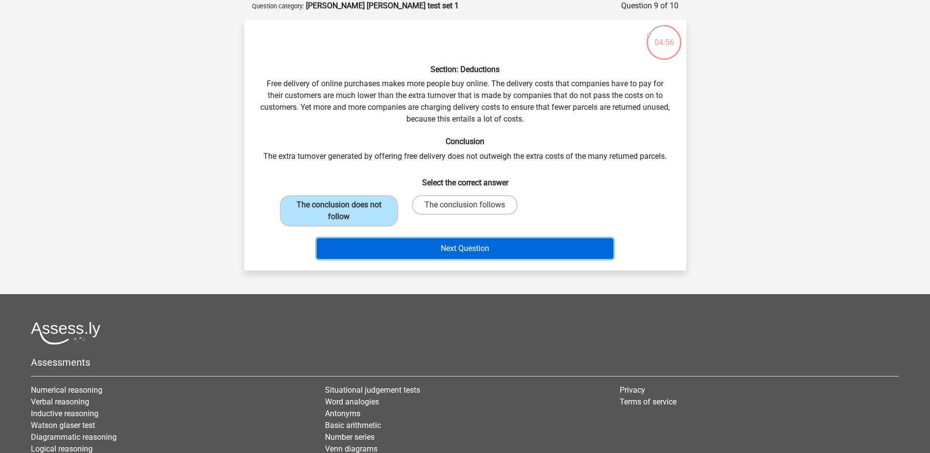
click at [431, 248] on button "Next Question" at bounding box center [465, 248] width 297 height 21
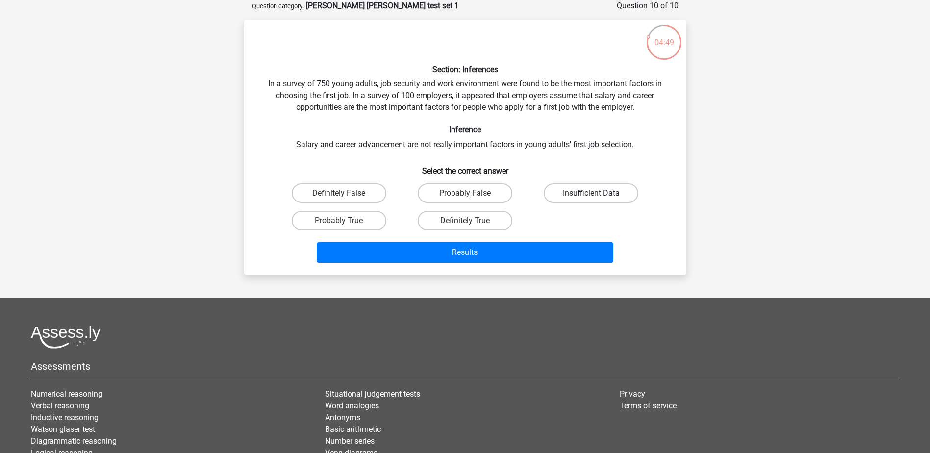
click at [557, 192] on label "Insufficient Data" at bounding box center [591, 193] width 95 height 20
click at [591, 193] on input "Insufficient Data" at bounding box center [594, 196] width 6 height 6
radio input "true"
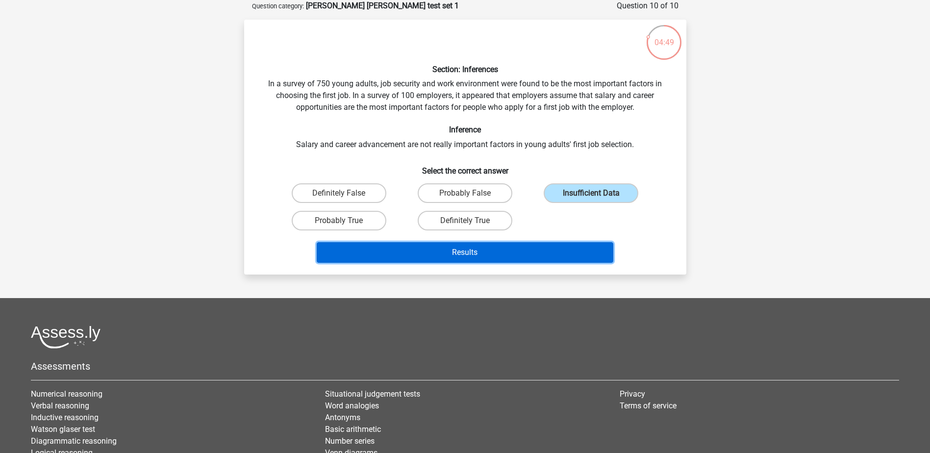
click at [540, 250] on button "Results" at bounding box center [465, 252] width 297 height 21
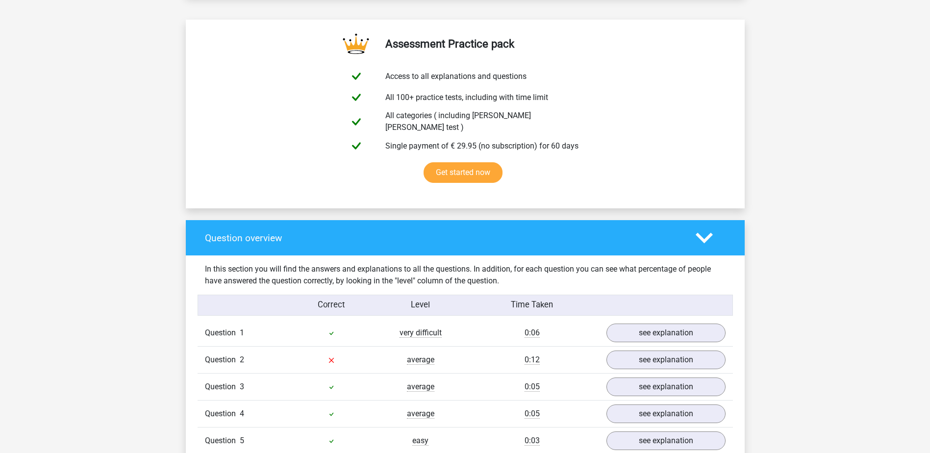
scroll to position [490, 0]
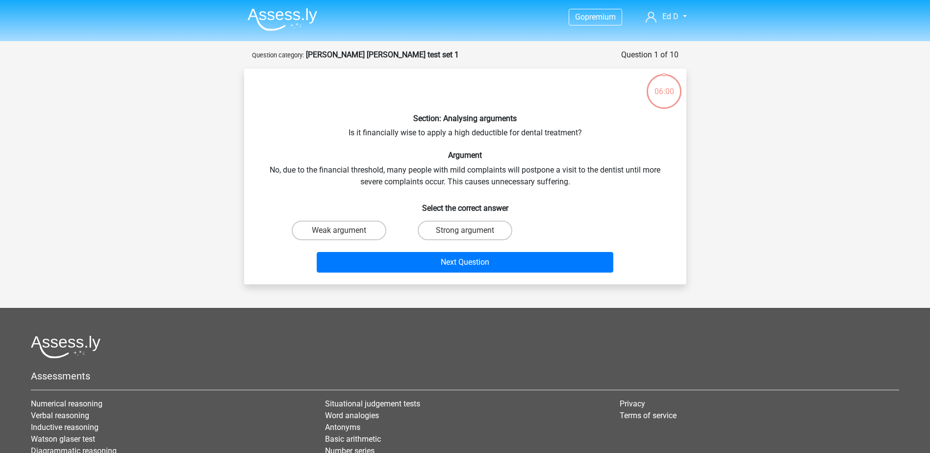
scroll to position [49, 0]
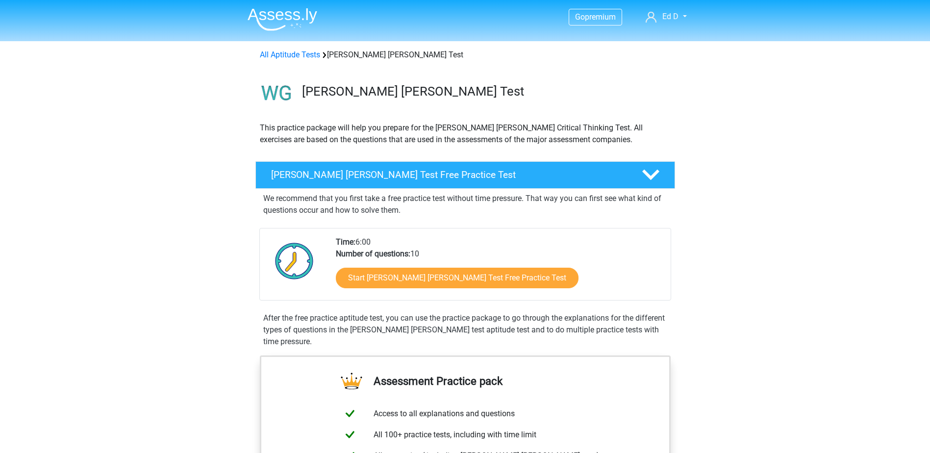
scroll to position [147, 0]
